Goal: Task Accomplishment & Management: Manage account settings

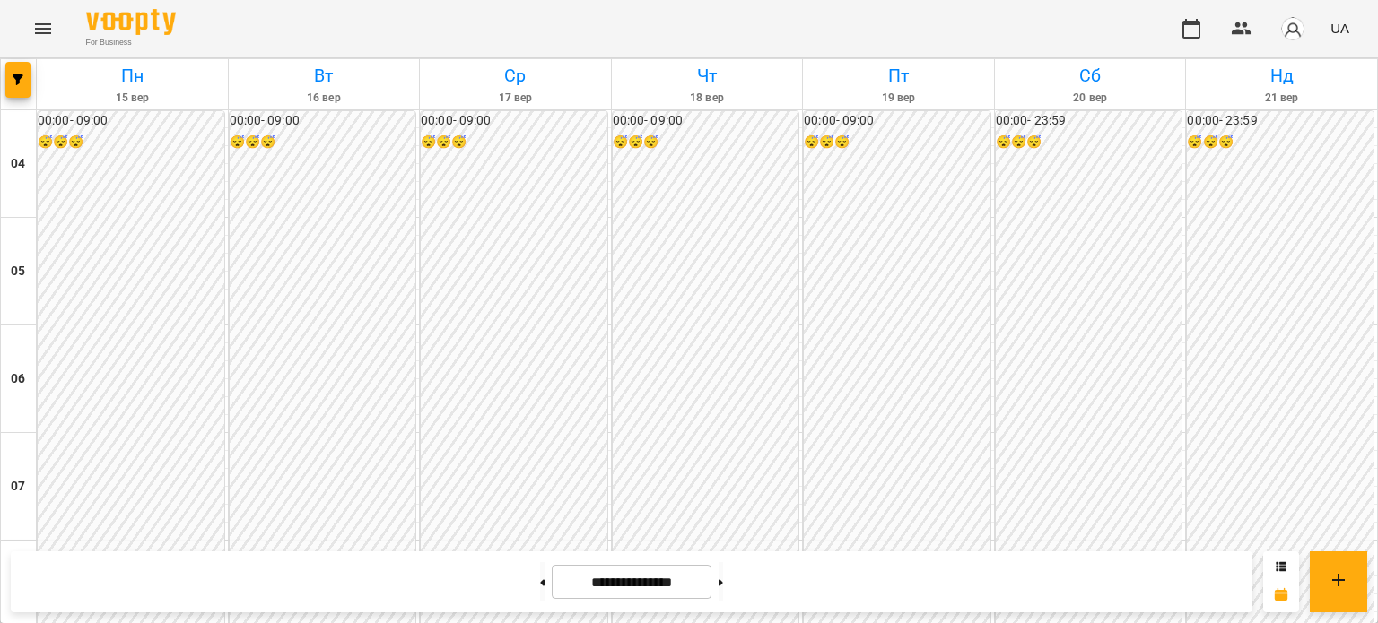
scroll to position [369, 0]
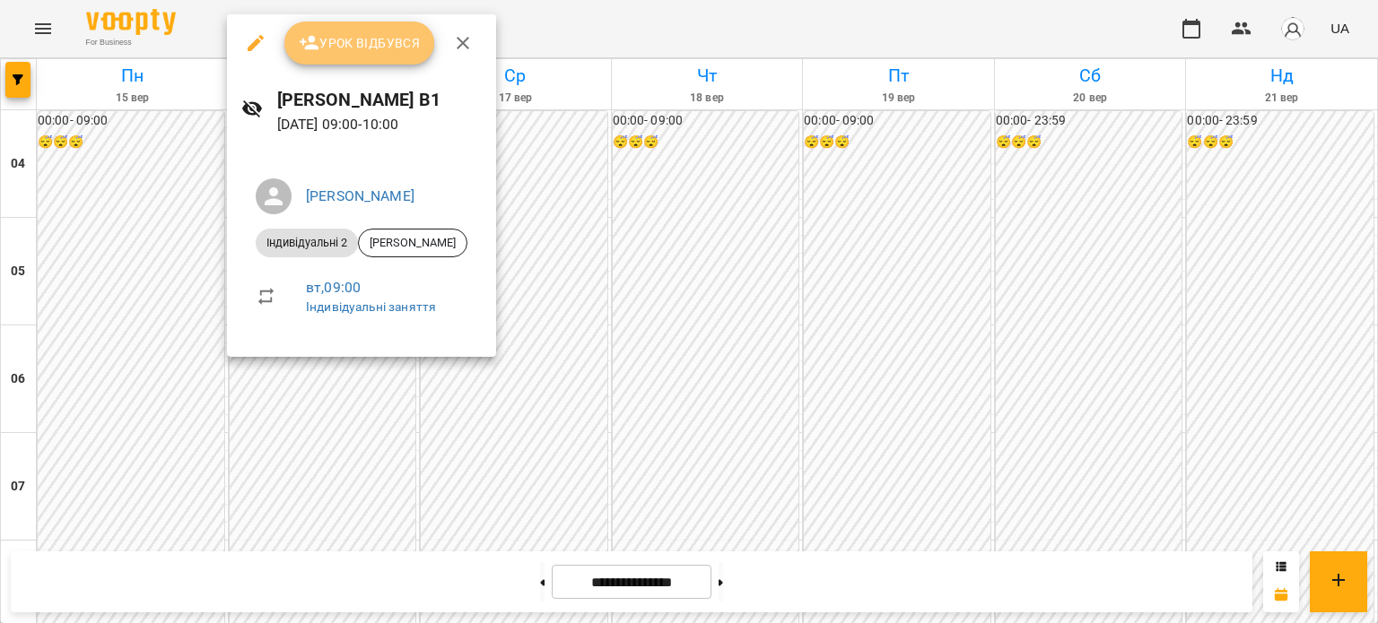
click at [334, 42] on span "Урок відбувся" at bounding box center [360, 43] width 122 height 22
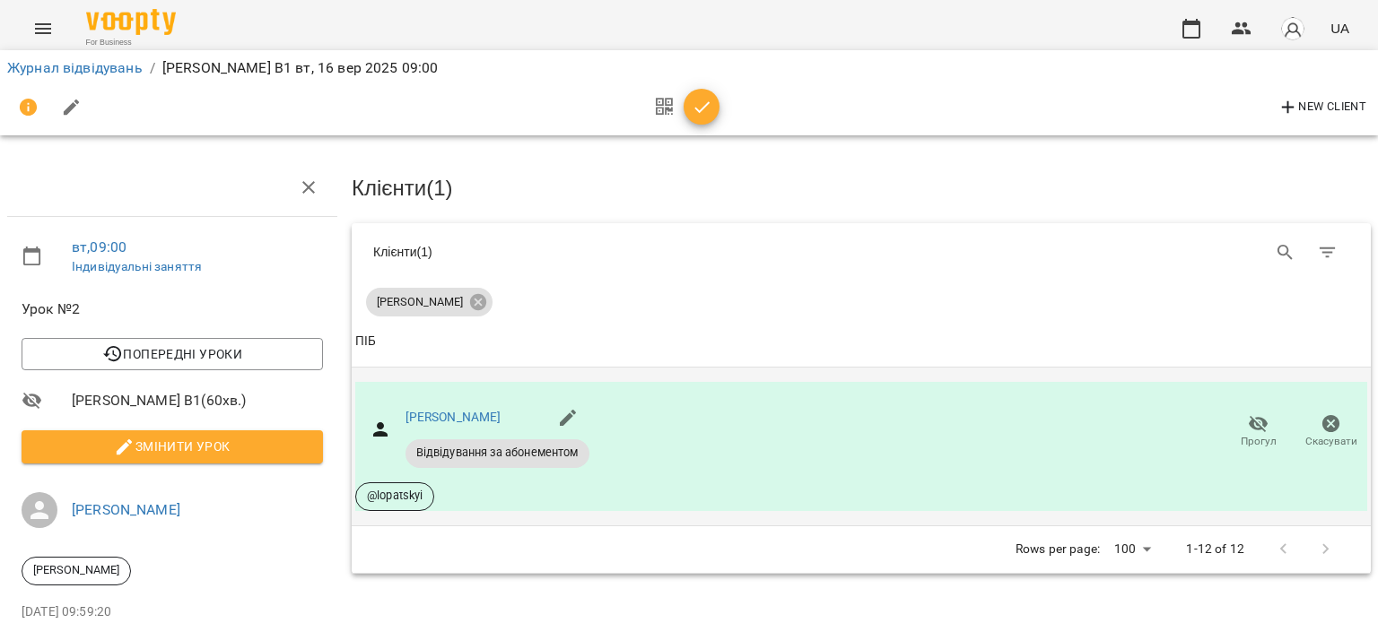
click at [1252, 440] on span "Прогул" at bounding box center [1259, 441] width 36 height 15
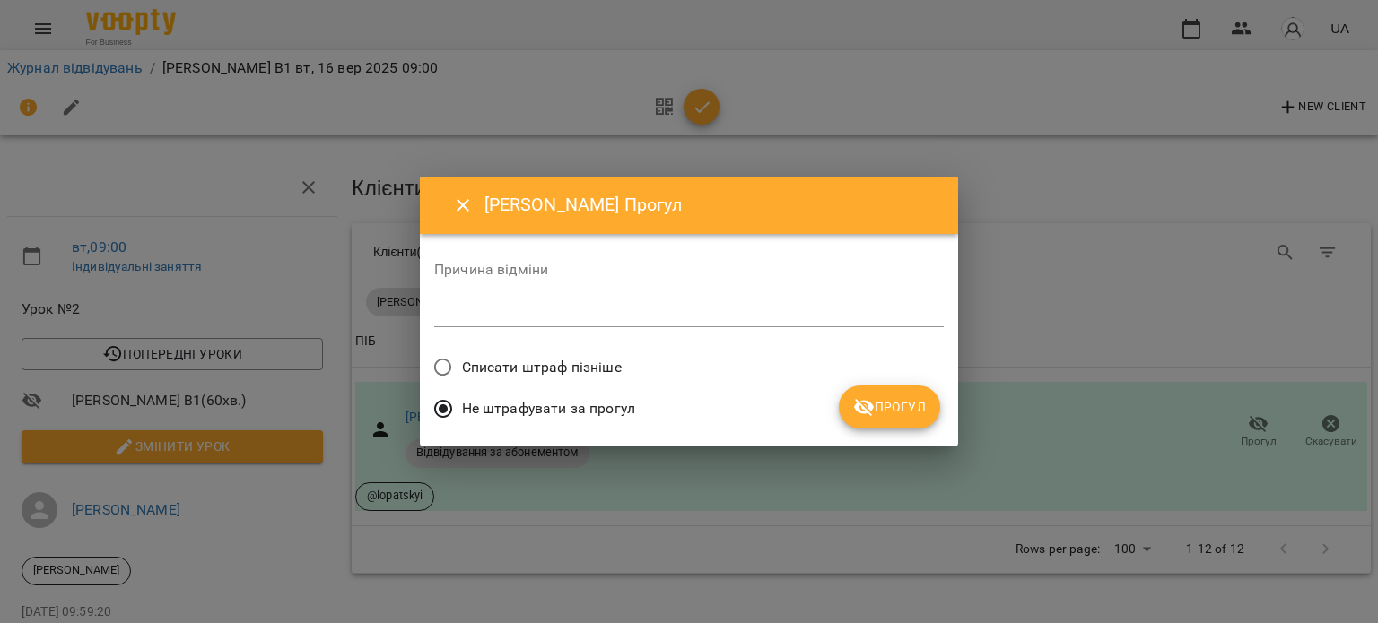
click at [588, 370] on span "Списати штраф пізніше" at bounding box center [542, 368] width 160 height 22
click at [858, 414] on icon "submit" at bounding box center [864, 407] width 22 height 22
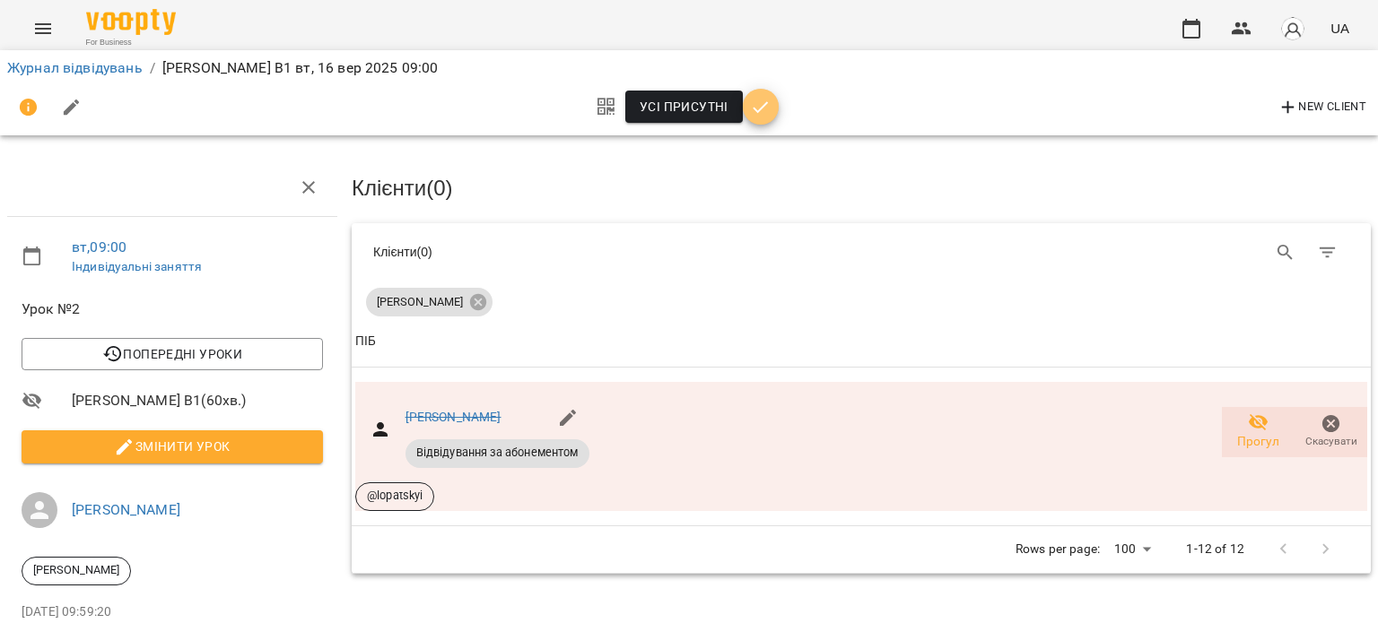
click at [757, 110] on icon "button" at bounding box center [760, 107] width 15 height 12
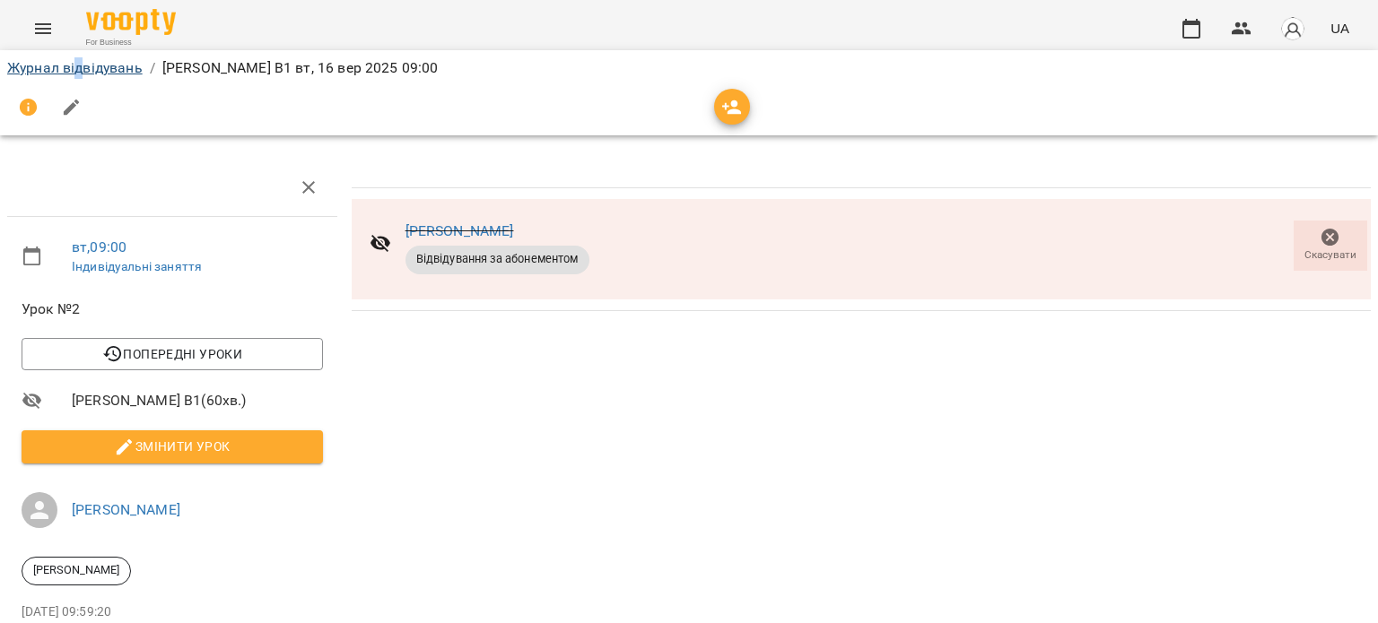
drag, startPoint x: 83, startPoint y: 57, endPoint x: 76, endPoint y: 65, distance: 10.2
click at [76, 65] on div "Журнал відвідувань / [PERSON_NAME] В1 [DATE] 09:00" at bounding box center [689, 68] width 1371 height 29
click at [76, 65] on link "Журнал відвідувань" at bounding box center [74, 67] width 135 height 17
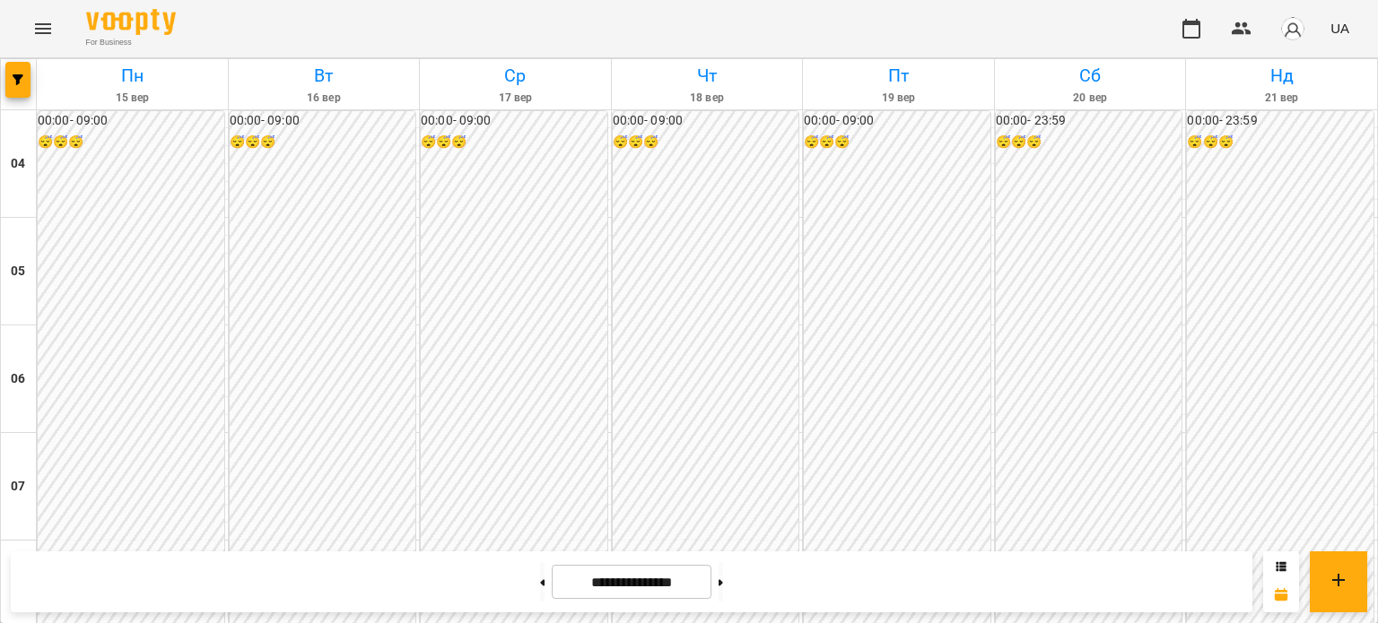
scroll to position [605, 0]
